Goal: Contribute content

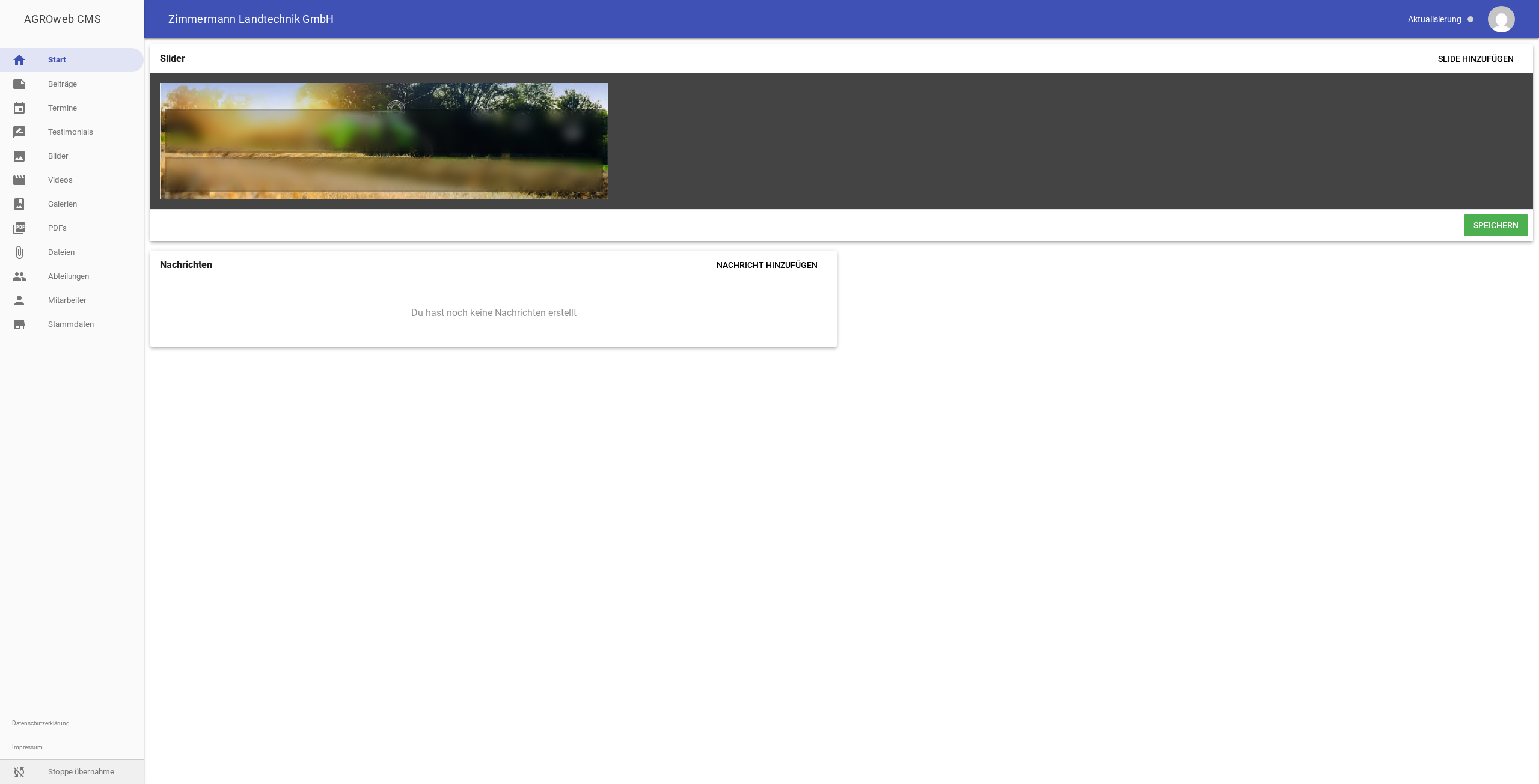
click at [56, 767] on link "sync_disabled Stoppe übernahme" at bounding box center [72, 772] width 144 height 24
click at [89, 601] on div at bounding box center [72, 524] width 144 height 375
click at [60, 297] on link "person Mitarbeiter" at bounding box center [72, 301] width 144 height 24
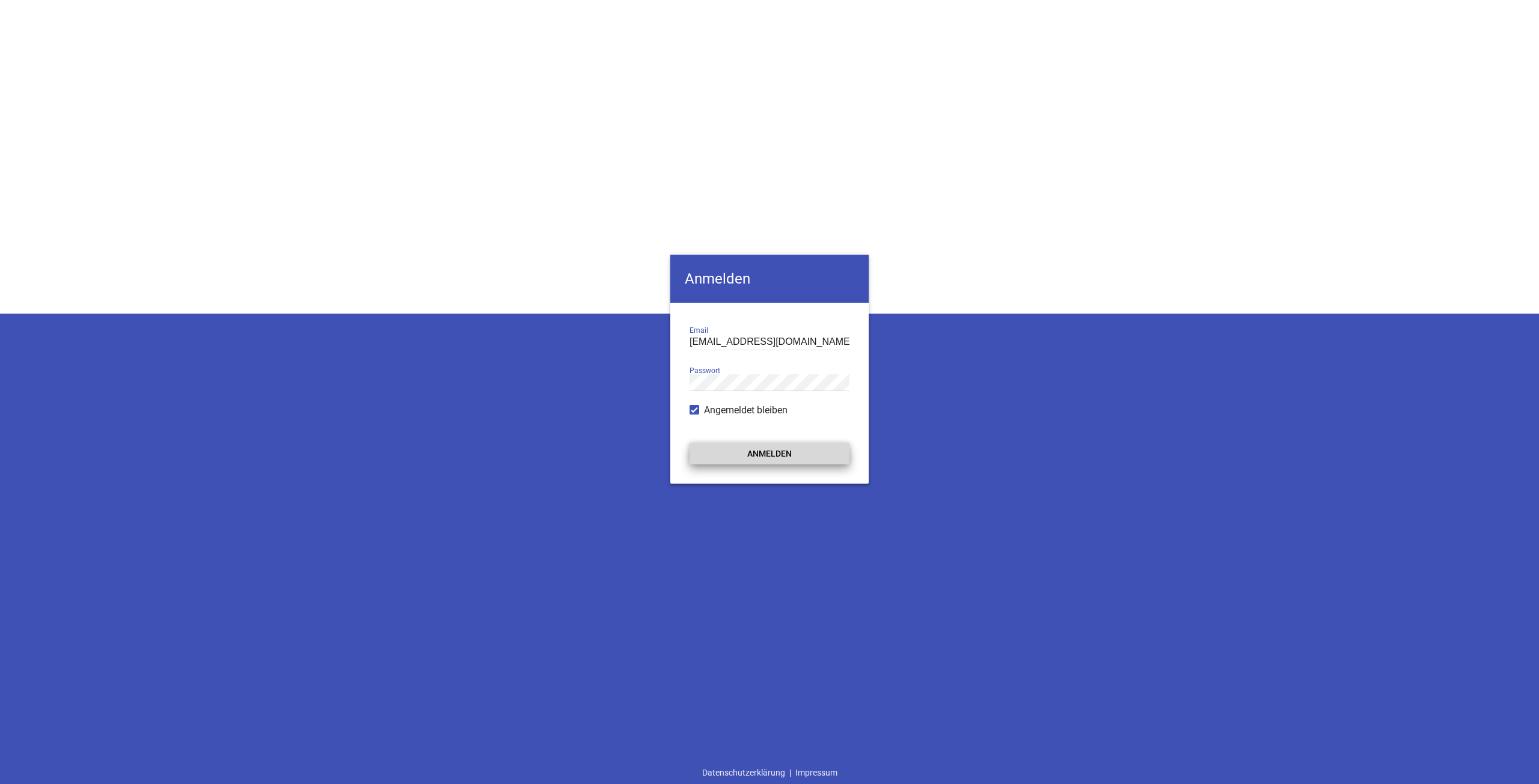
click at [766, 444] on button "Anmelden" at bounding box center [769, 454] width 160 height 22
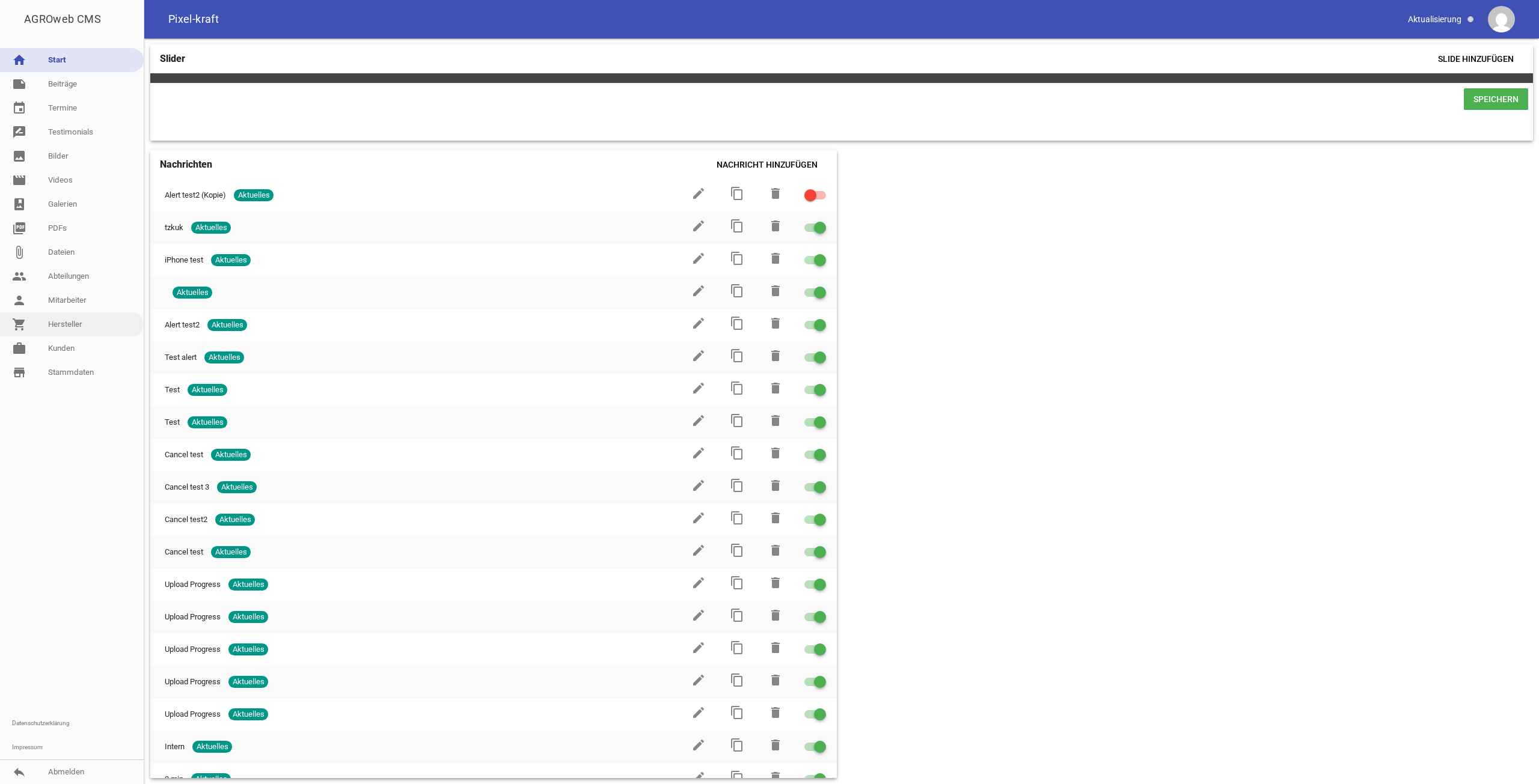
drag, startPoint x: 86, startPoint y: 339, endPoint x: 99, endPoint y: 335, distance: 13.6
click at [86, 339] on link "work [PERSON_NAME]" at bounding box center [72, 349] width 144 height 24
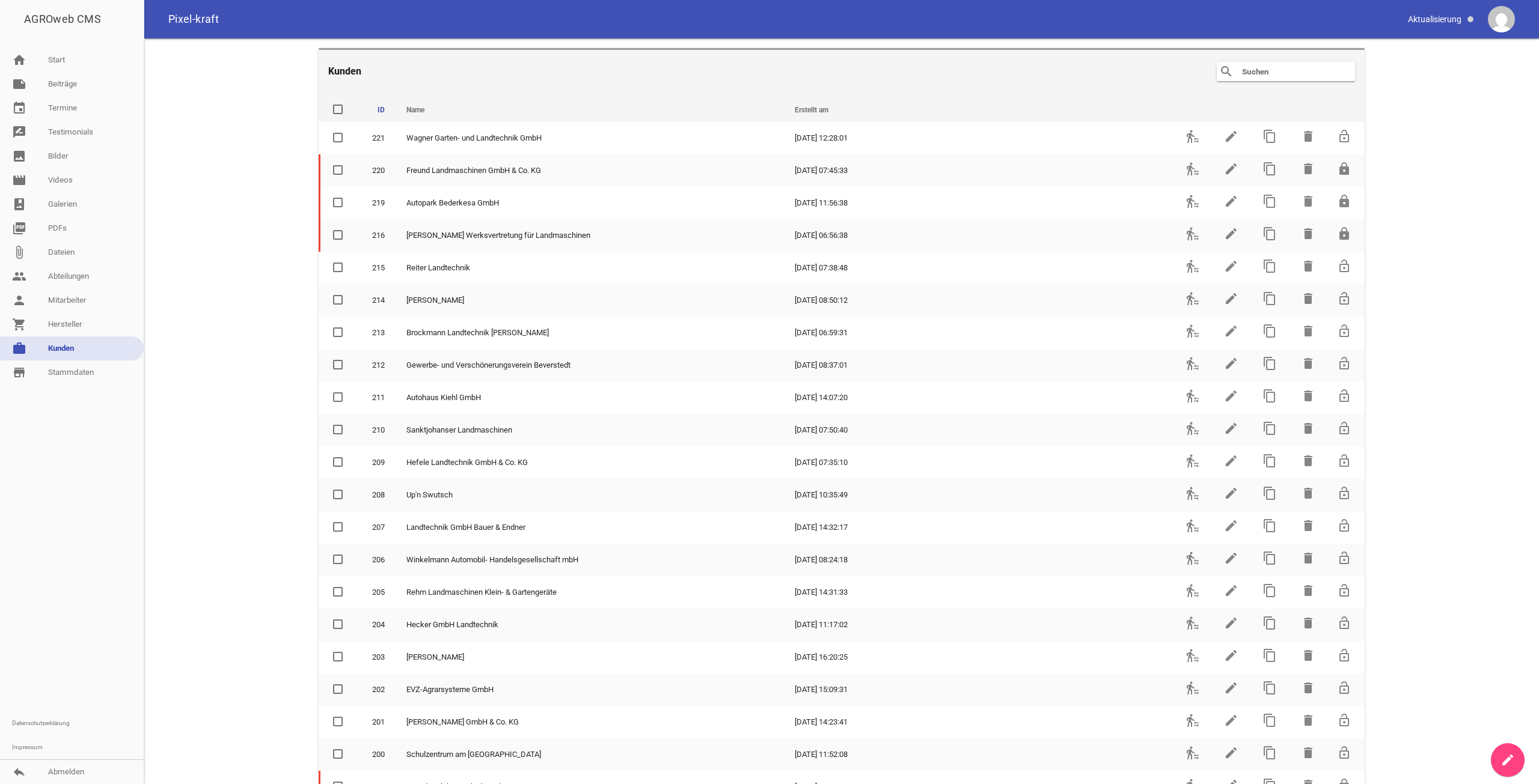
click at [1249, 78] on div "search clear" at bounding box center [1285, 71] width 139 height 19
click at [1251, 68] on input "text" at bounding box center [1289, 72] width 96 height 14
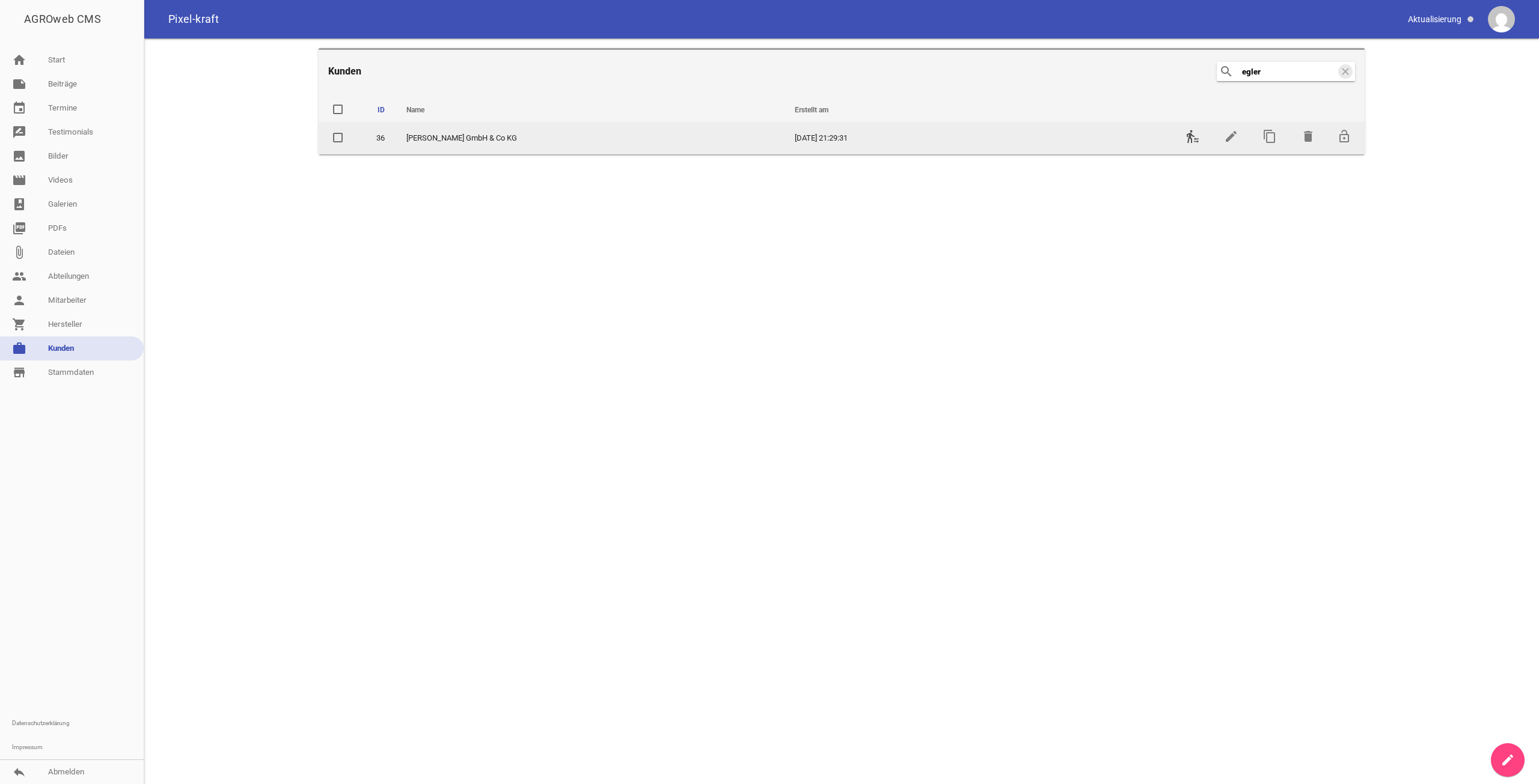
type input "egler"
click at [1188, 142] on icon "transfer_within_a_station" at bounding box center [1193, 137] width 14 height 14
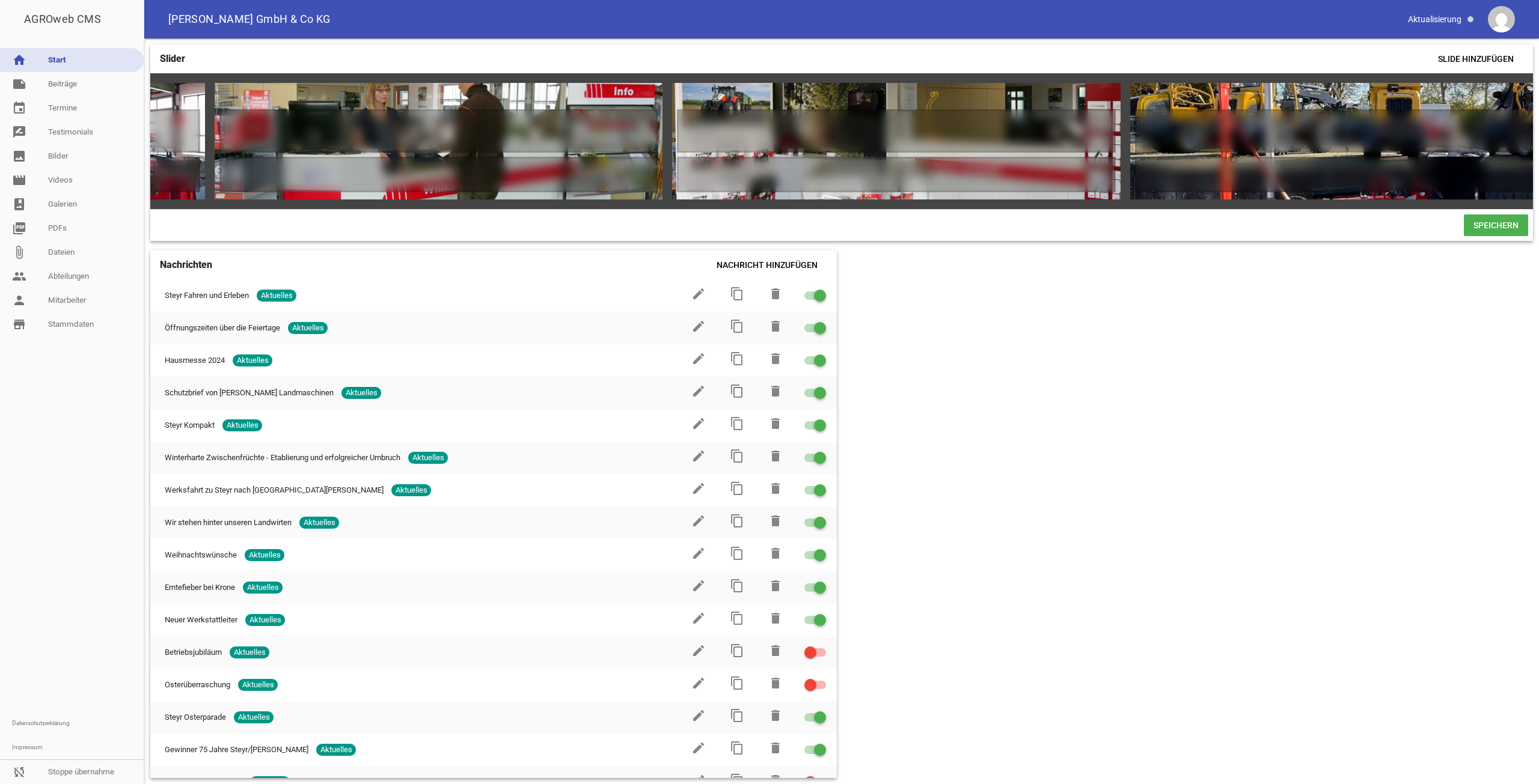
scroll to position [0, 4120]
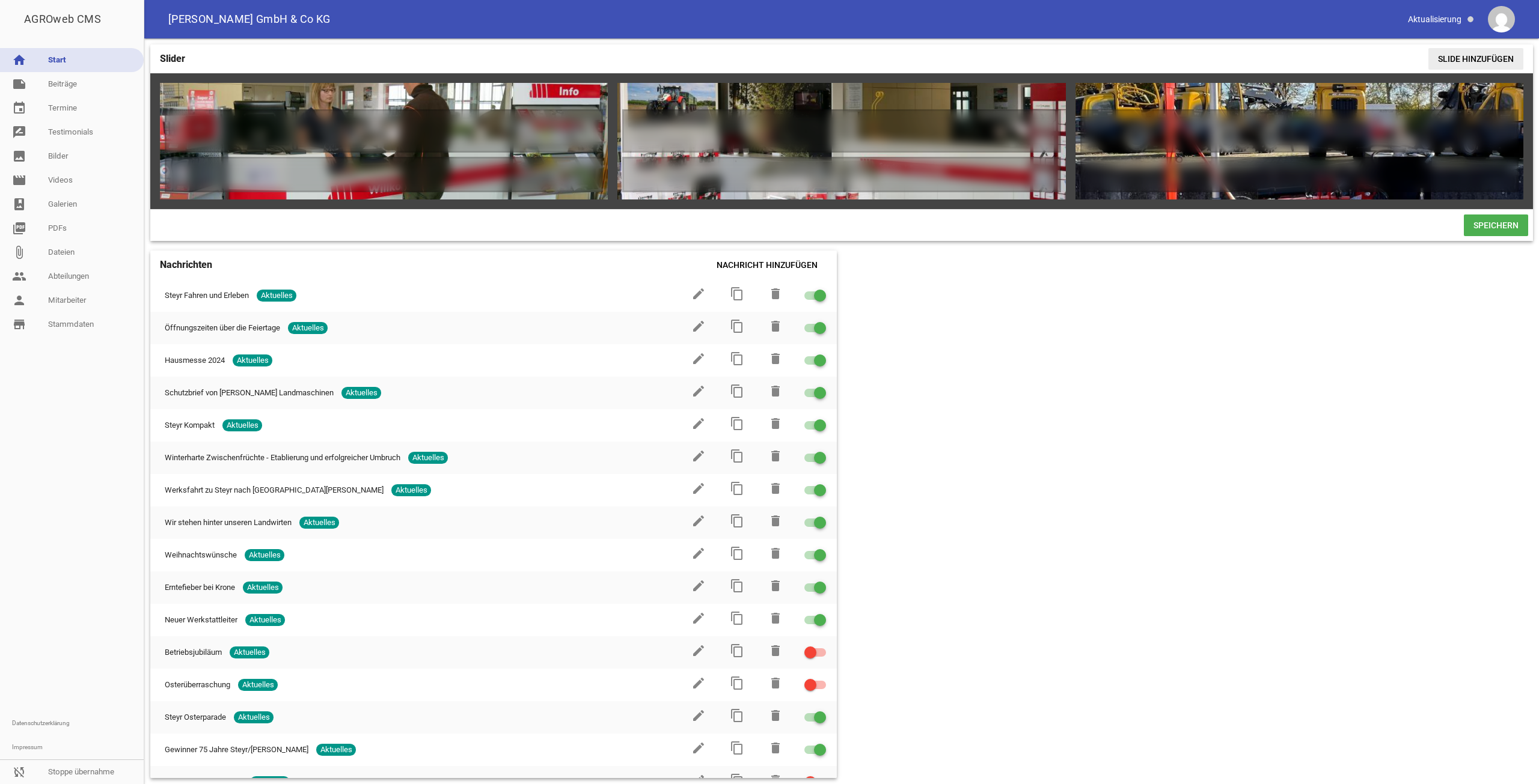
click at [1503, 58] on span "Slide hinzufügen" at bounding box center [1476, 59] width 95 height 22
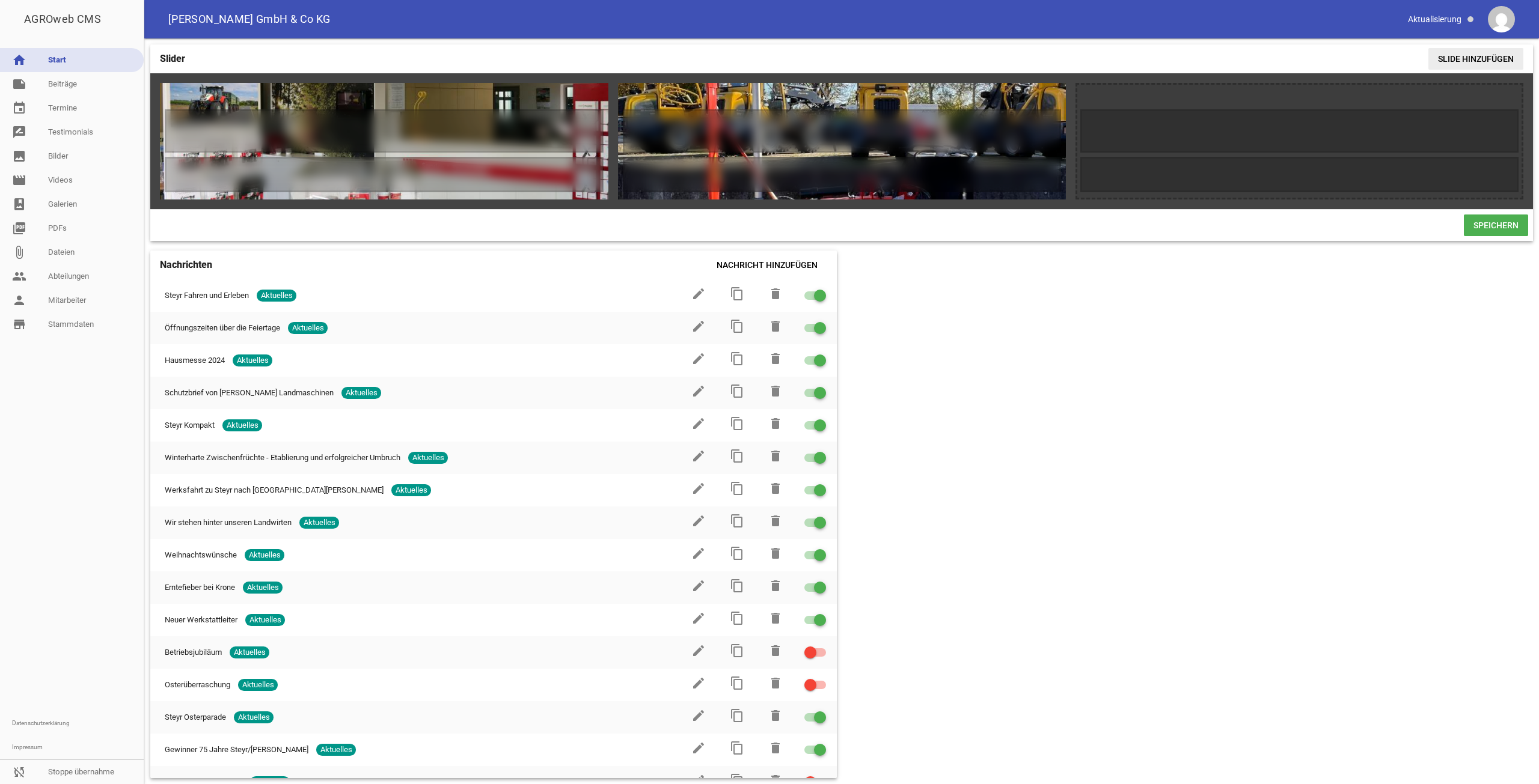
click at [1489, 63] on span "Slide hinzufügen" at bounding box center [1476, 59] width 95 height 22
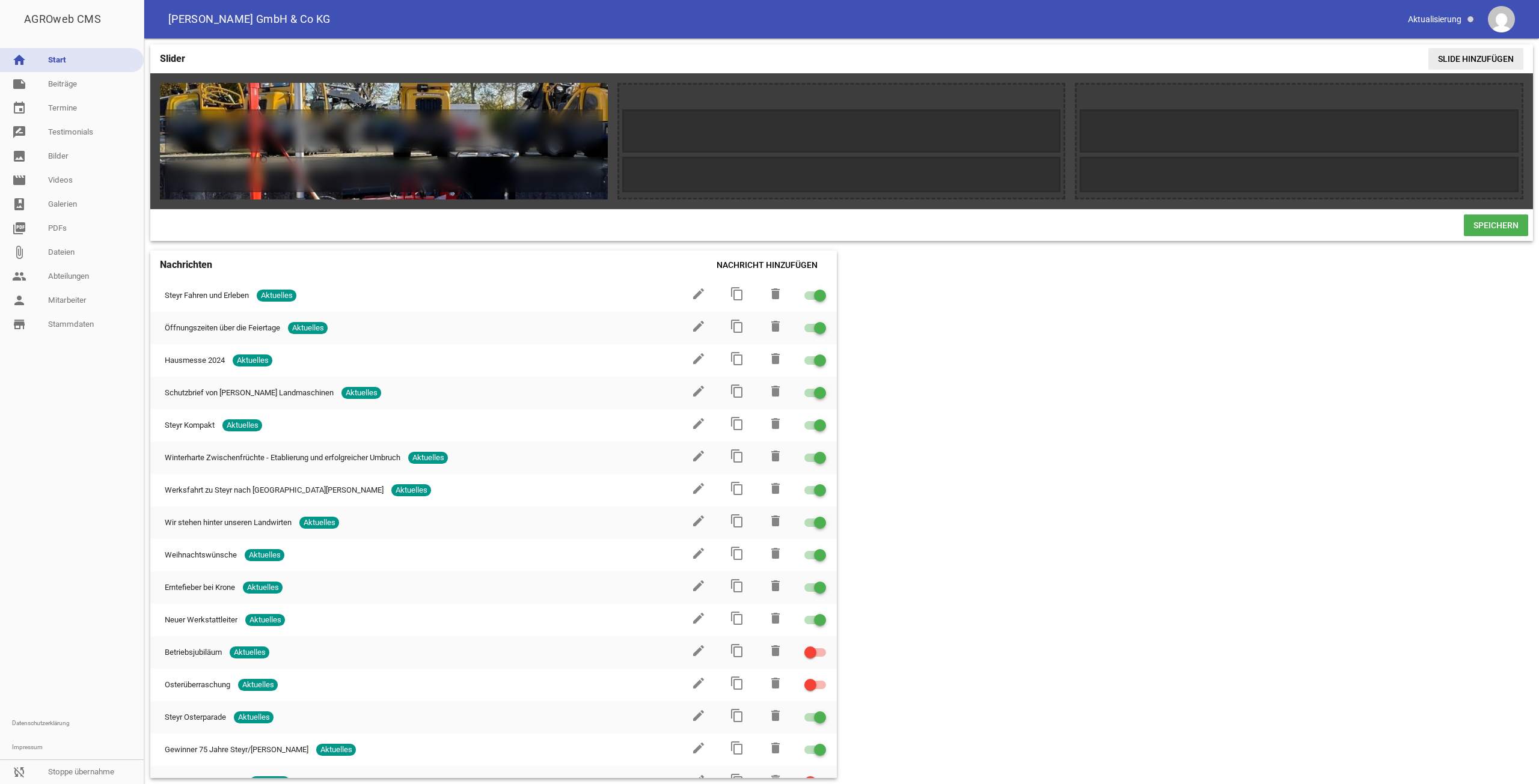
click at [1489, 63] on span "Slide hinzufügen" at bounding box center [1476, 59] width 95 height 22
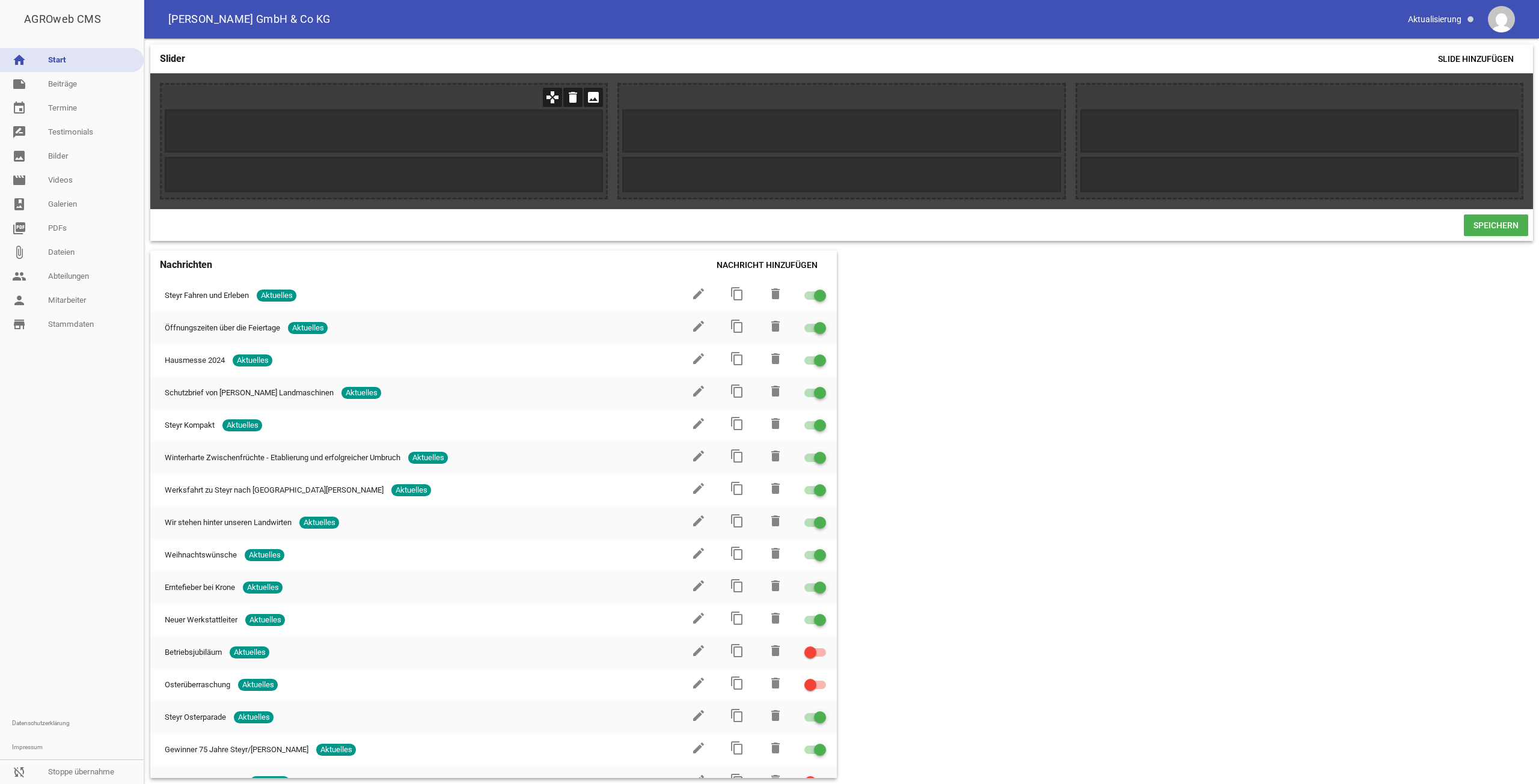
click at [600, 92] on icon "image" at bounding box center [593, 97] width 19 height 19
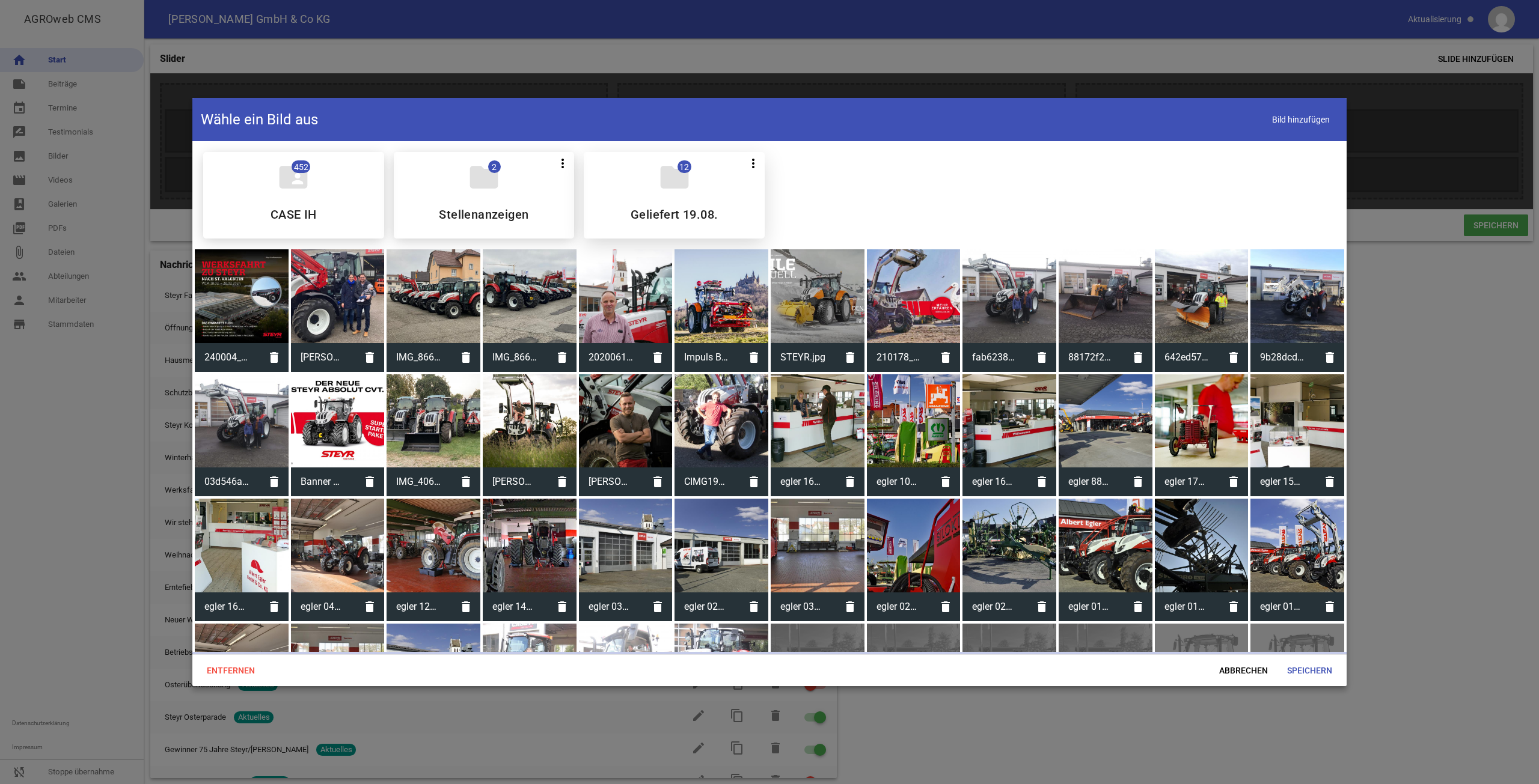
click at [683, 185] on icon "folder" at bounding box center [674, 177] width 34 height 33
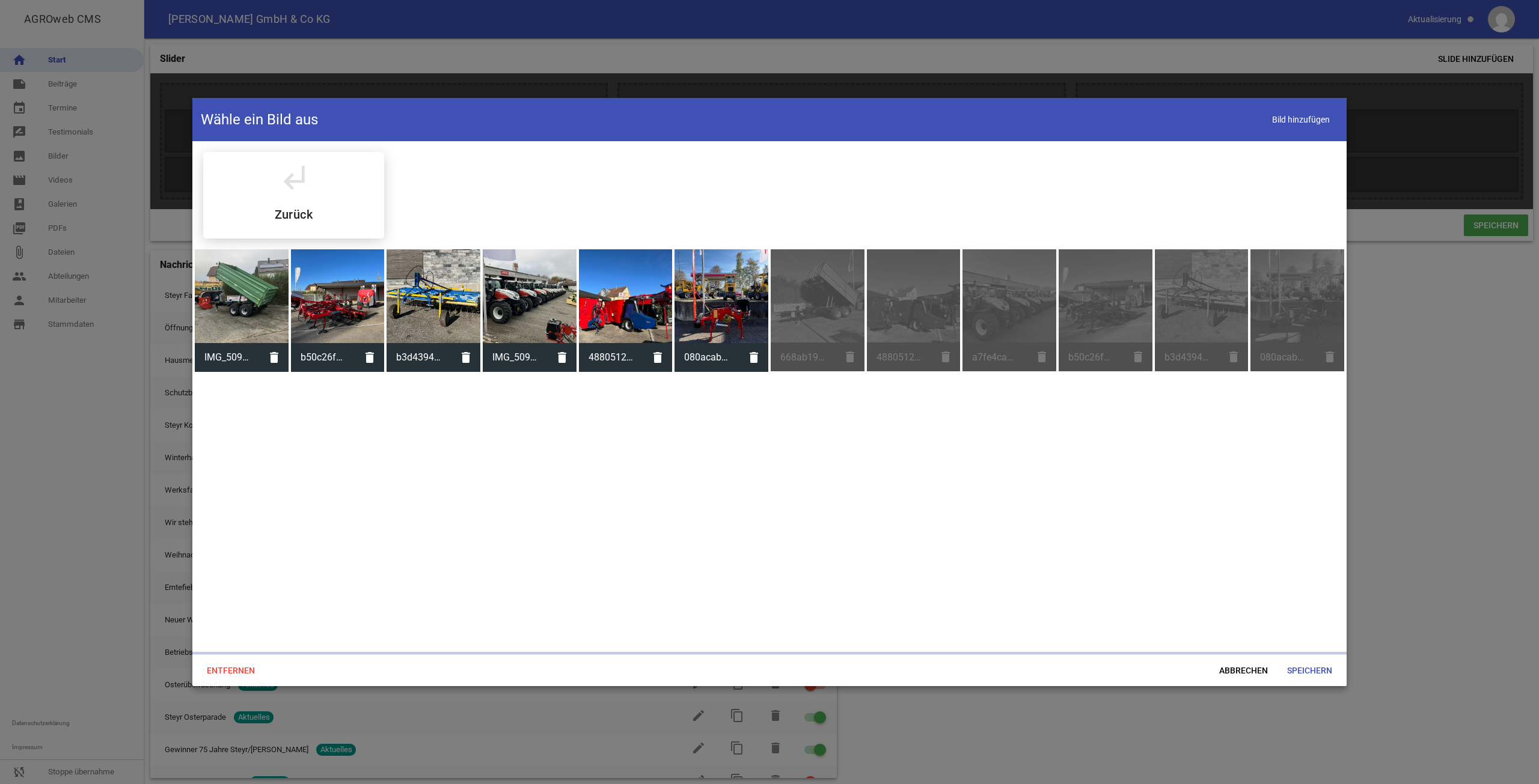
click at [208, 292] on div at bounding box center [242, 296] width 94 height 94
click at [1328, 673] on span "Speichern" at bounding box center [1310, 671] width 64 height 22
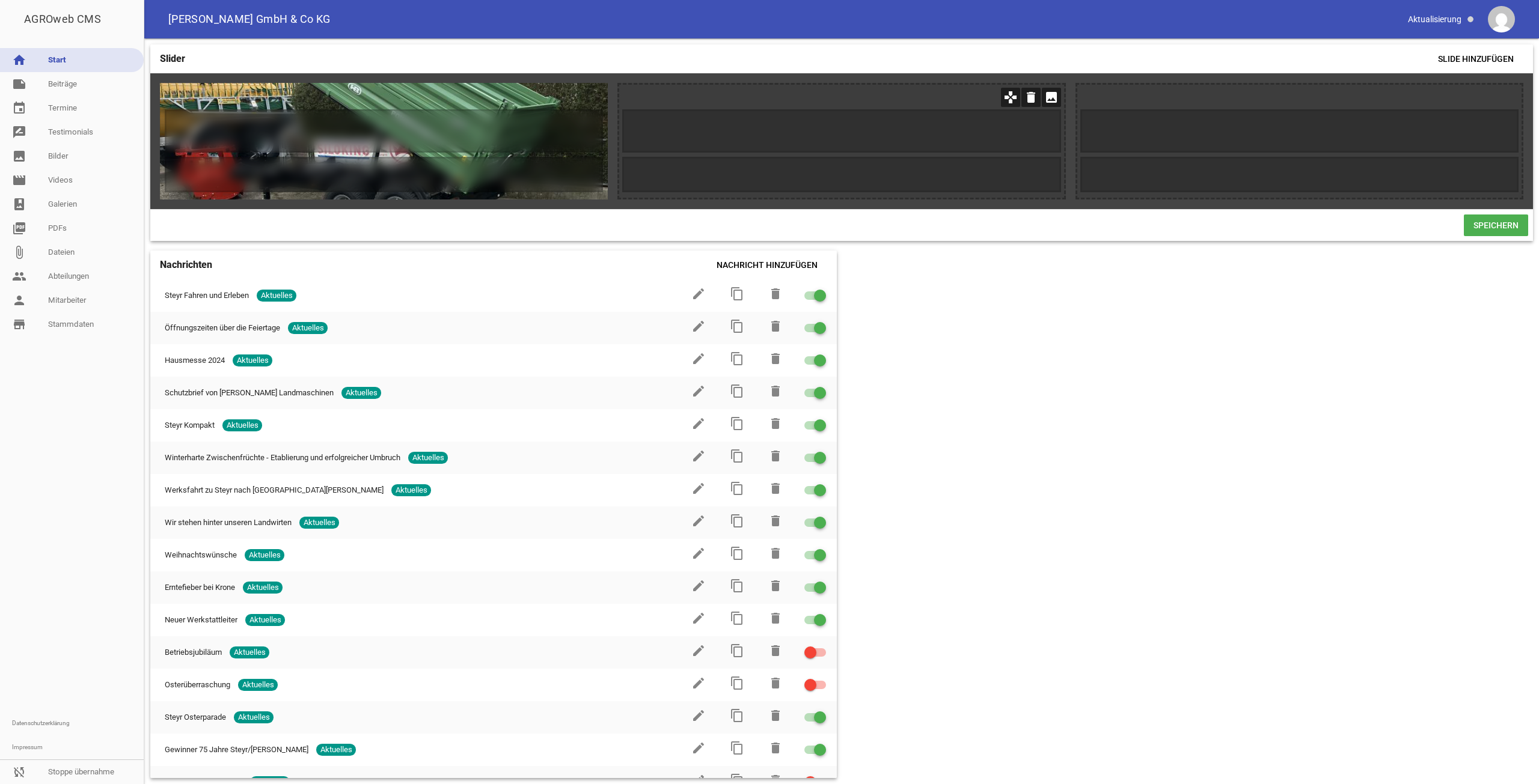
click at [1049, 99] on icon "image" at bounding box center [1051, 97] width 19 height 19
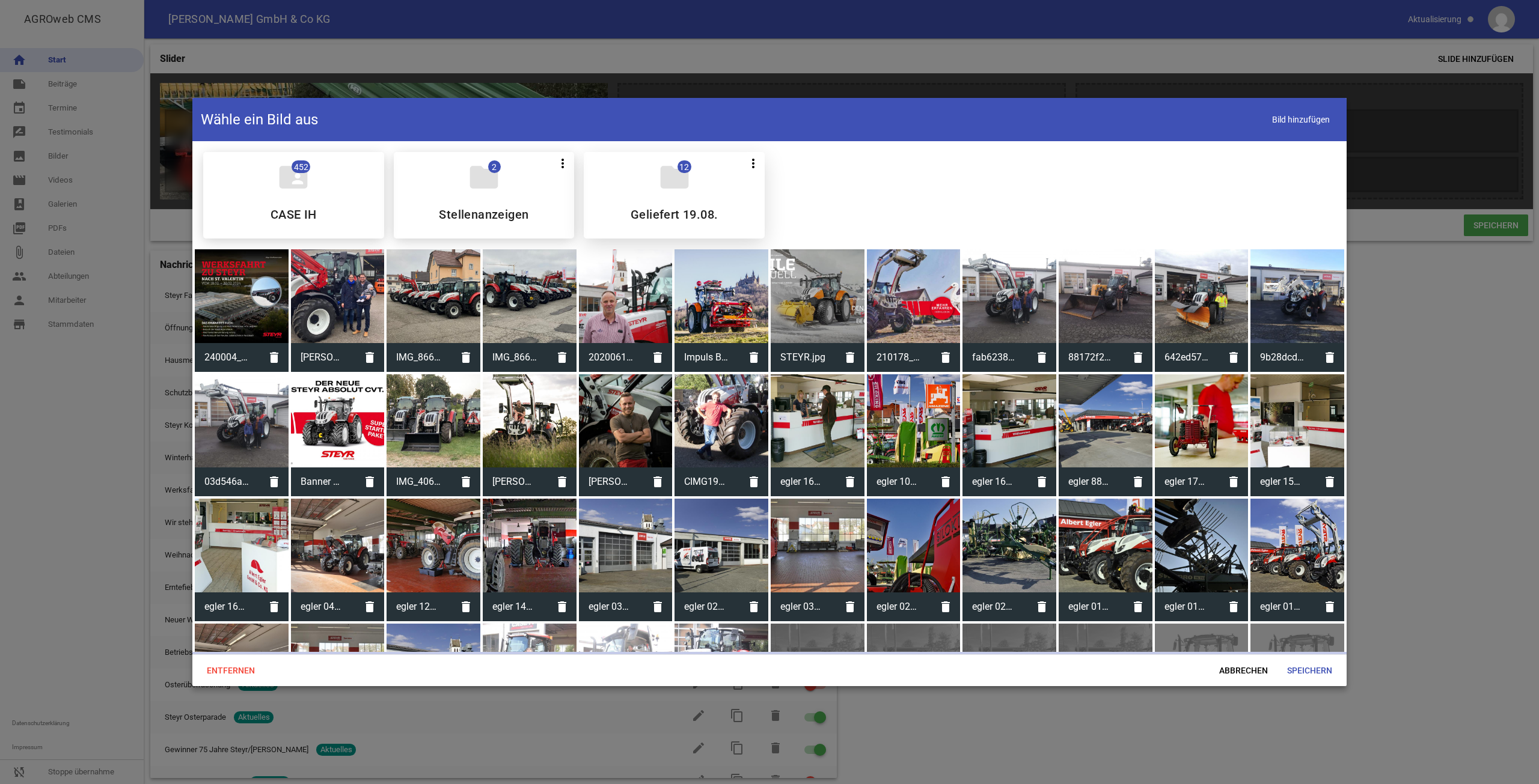
click at [604, 176] on div "folder 12 more_vert Teilen Bearbeiten Löschen Geliefert 19.08." at bounding box center [675, 196] width 181 height 87
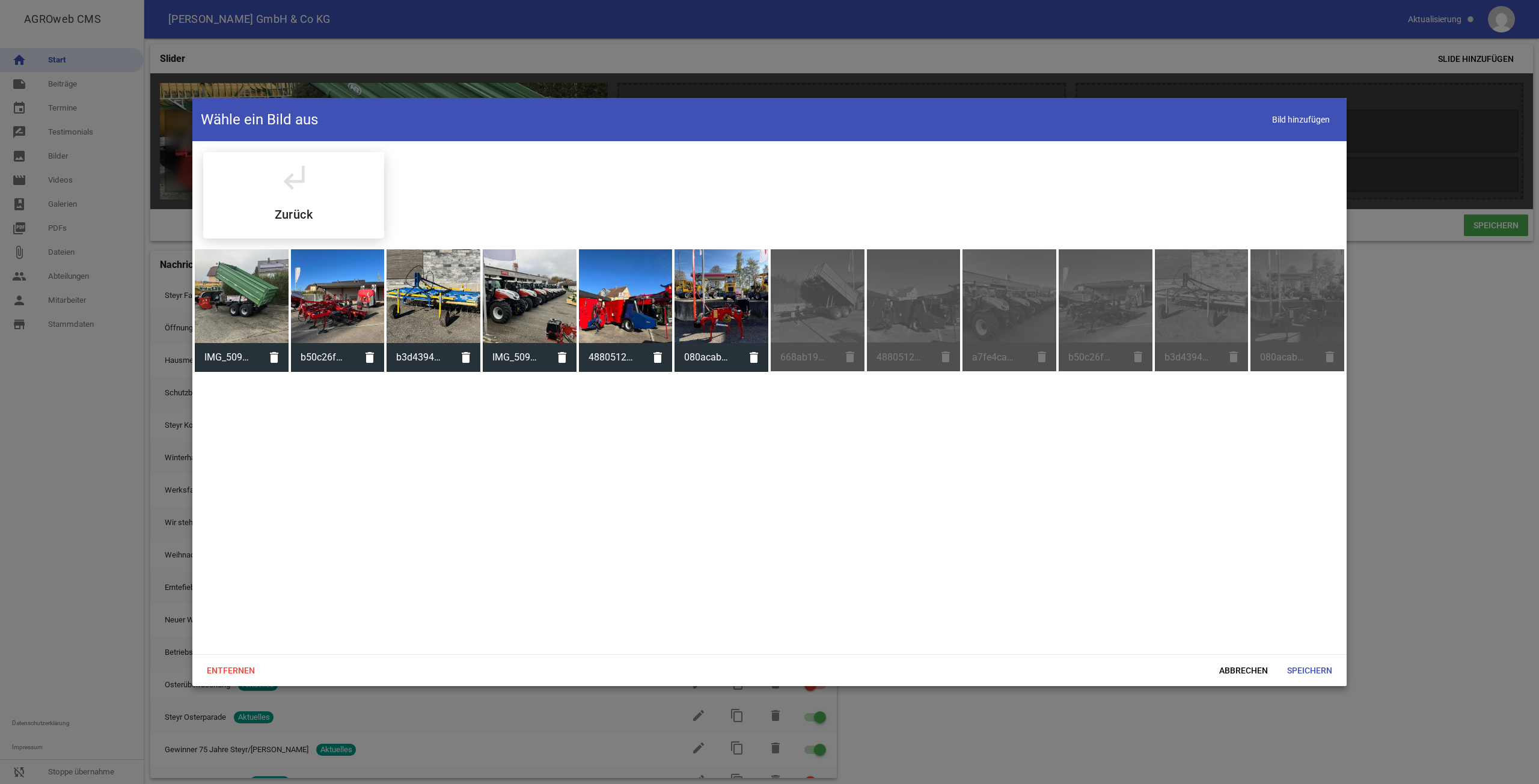
click at [305, 282] on div at bounding box center [338, 296] width 94 height 94
click at [1309, 671] on span "Speichern" at bounding box center [1310, 671] width 64 height 22
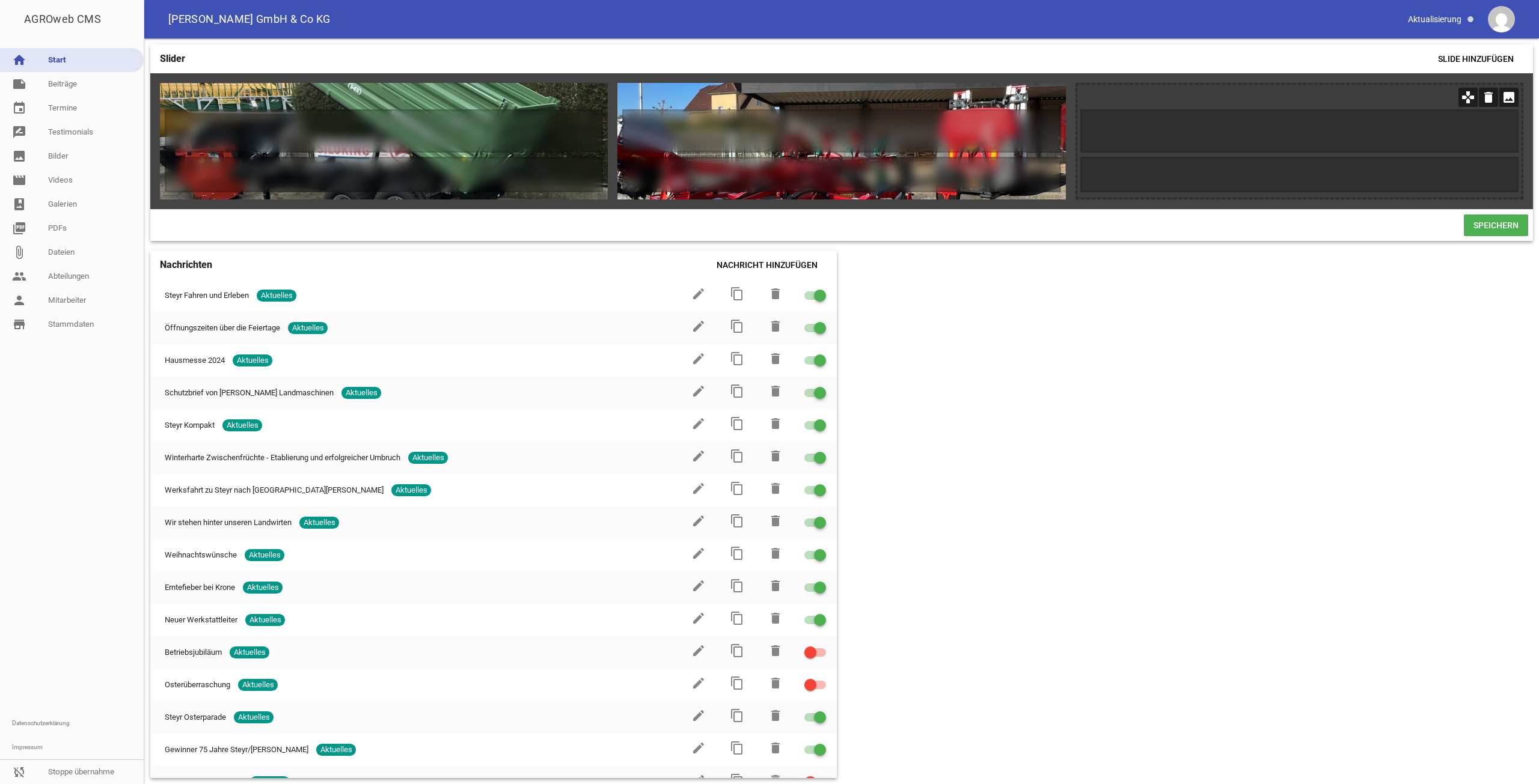
click at [1506, 99] on icon "image" at bounding box center [1508, 97] width 19 height 19
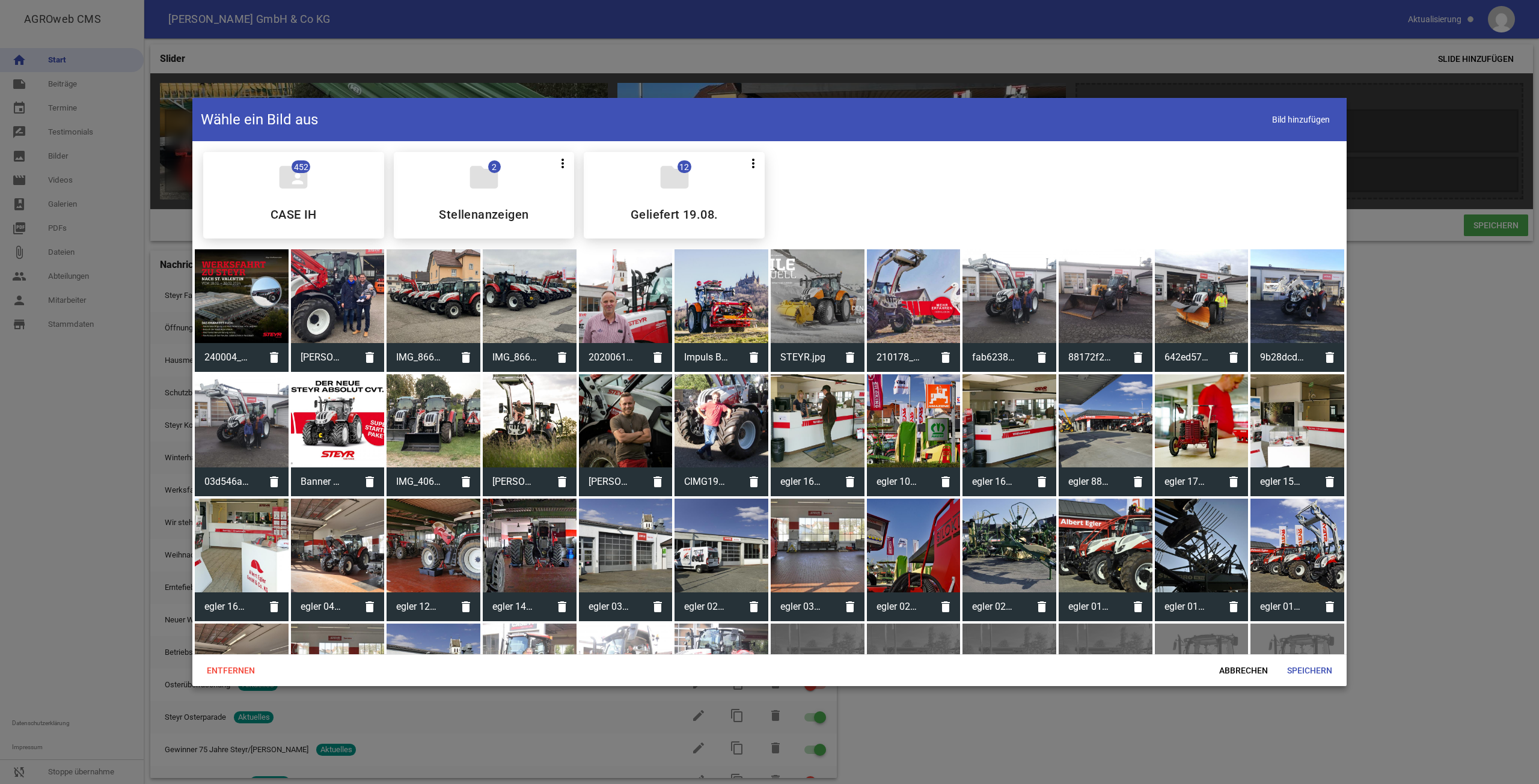
click at [658, 193] on icon "folder" at bounding box center [674, 177] width 34 height 33
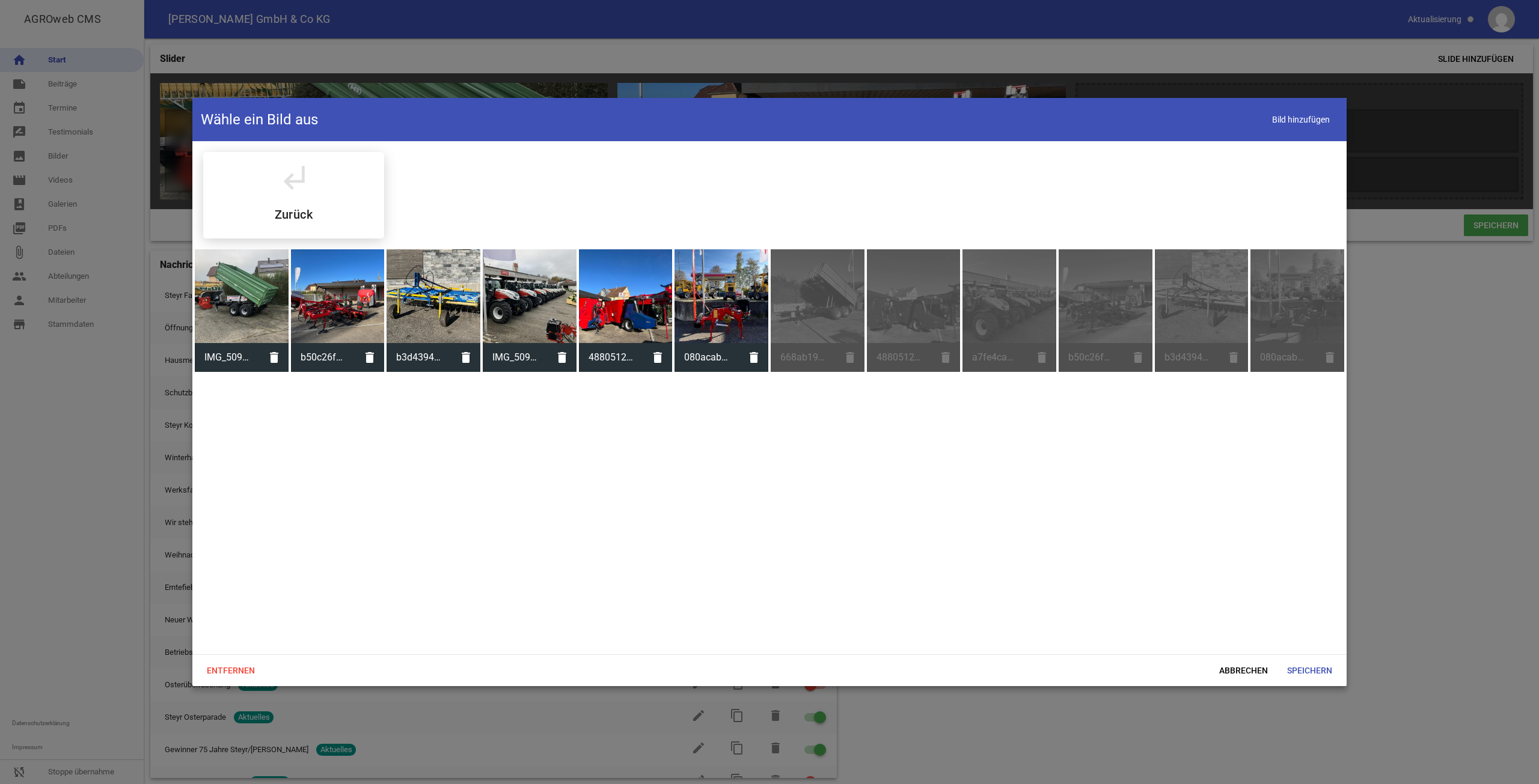
click at [471, 292] on div at bounding box center [434, 296] width 94 height 94
click at [1315, 672] on span "Speichern" at bounding box center [1310, 671] width 64 height 22
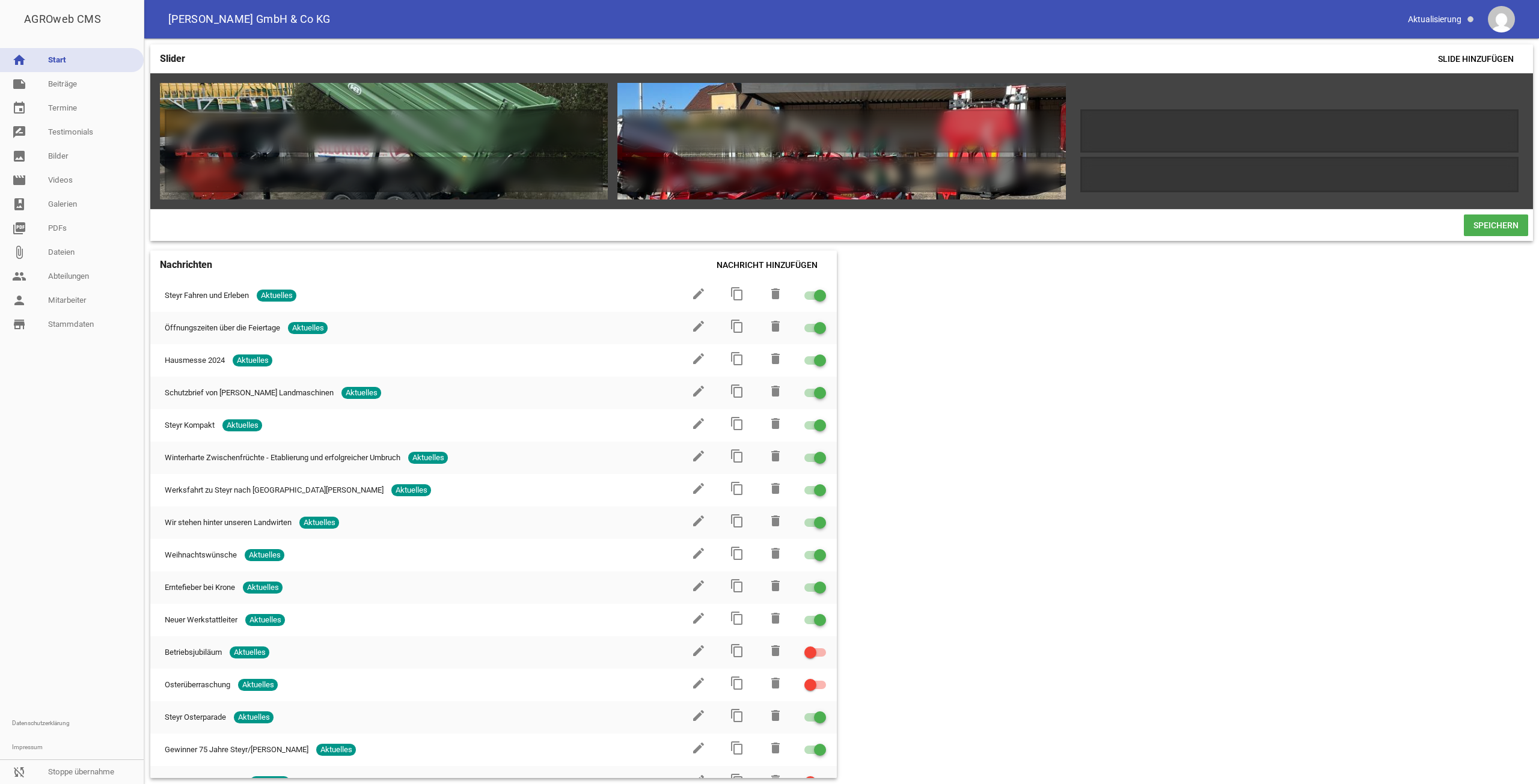
click at [1487, 223] on span "Speichern" at bounding box center [1496, 225] width 64 height 22
